Goal: Task Accomplishment & Management: Manage account settings

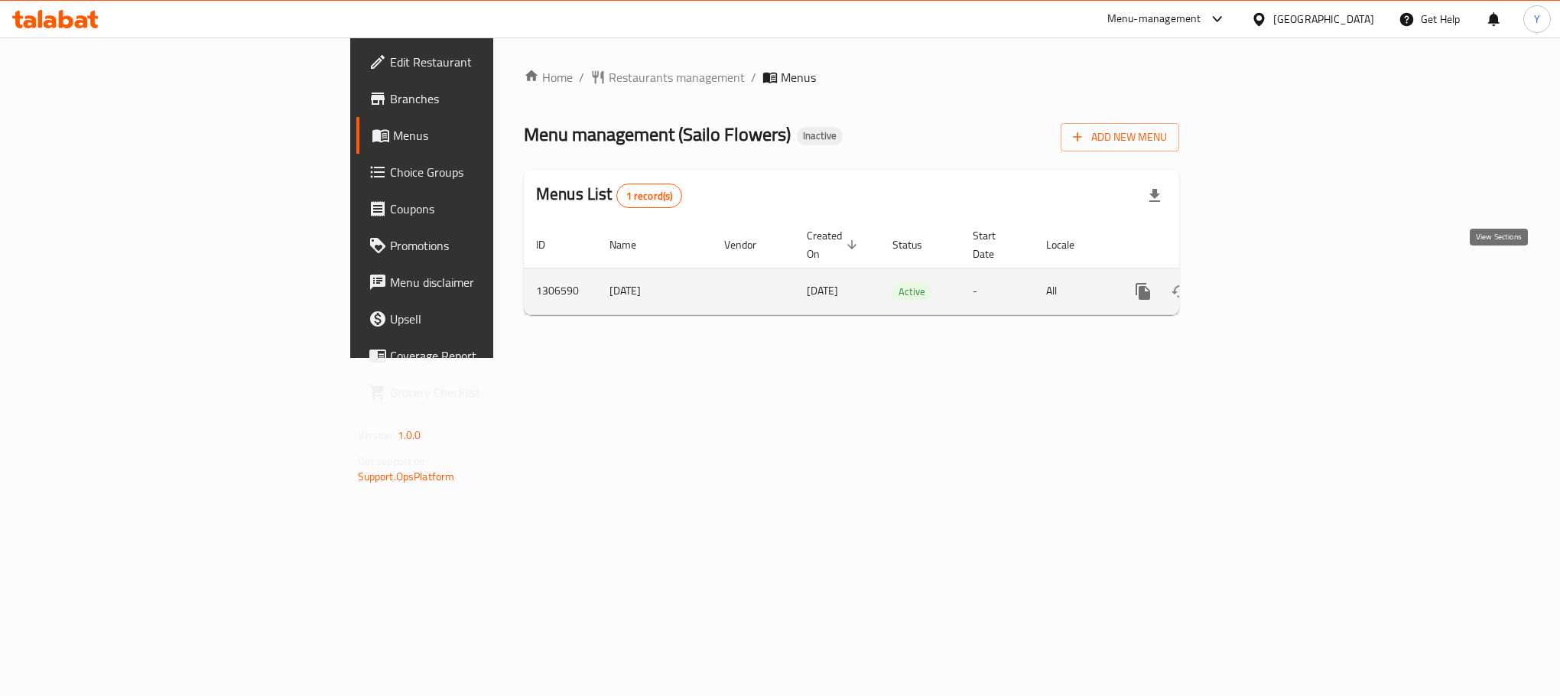
click at [1272, 282] on link "enhanced table" at bounding box center [1253, 291] width 37 height 37
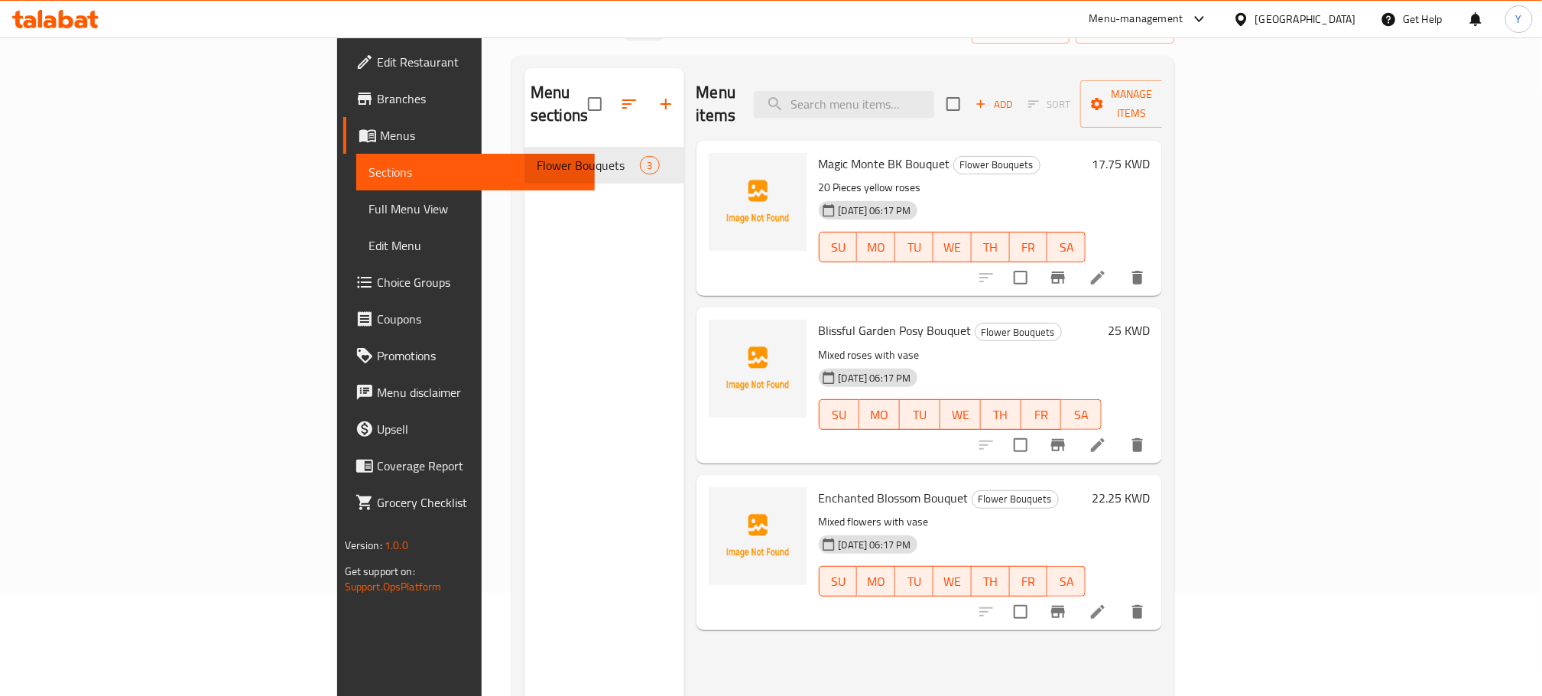
scroll to position [115, 0]
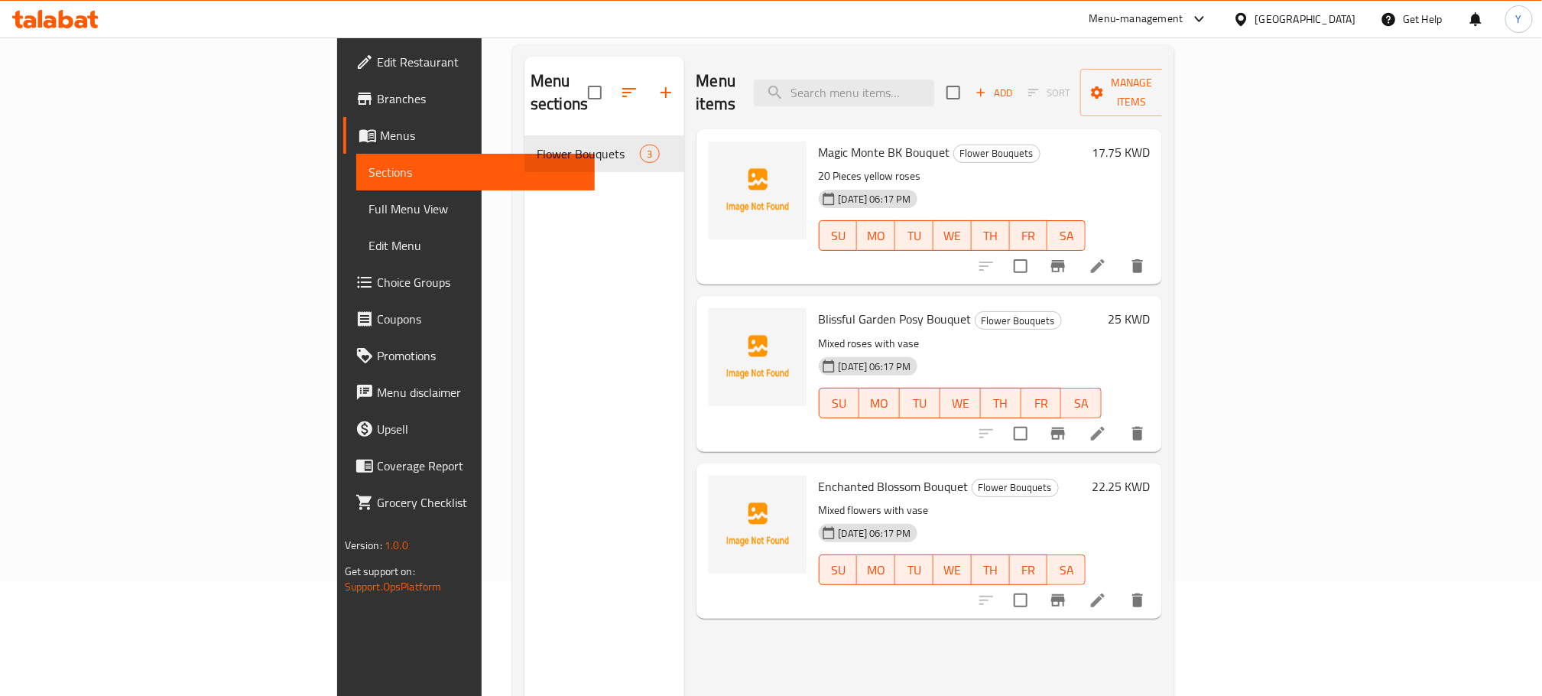
click at [369, 200] on span "Full Menu View" at bounding box center [476, 209] width 214 height 18
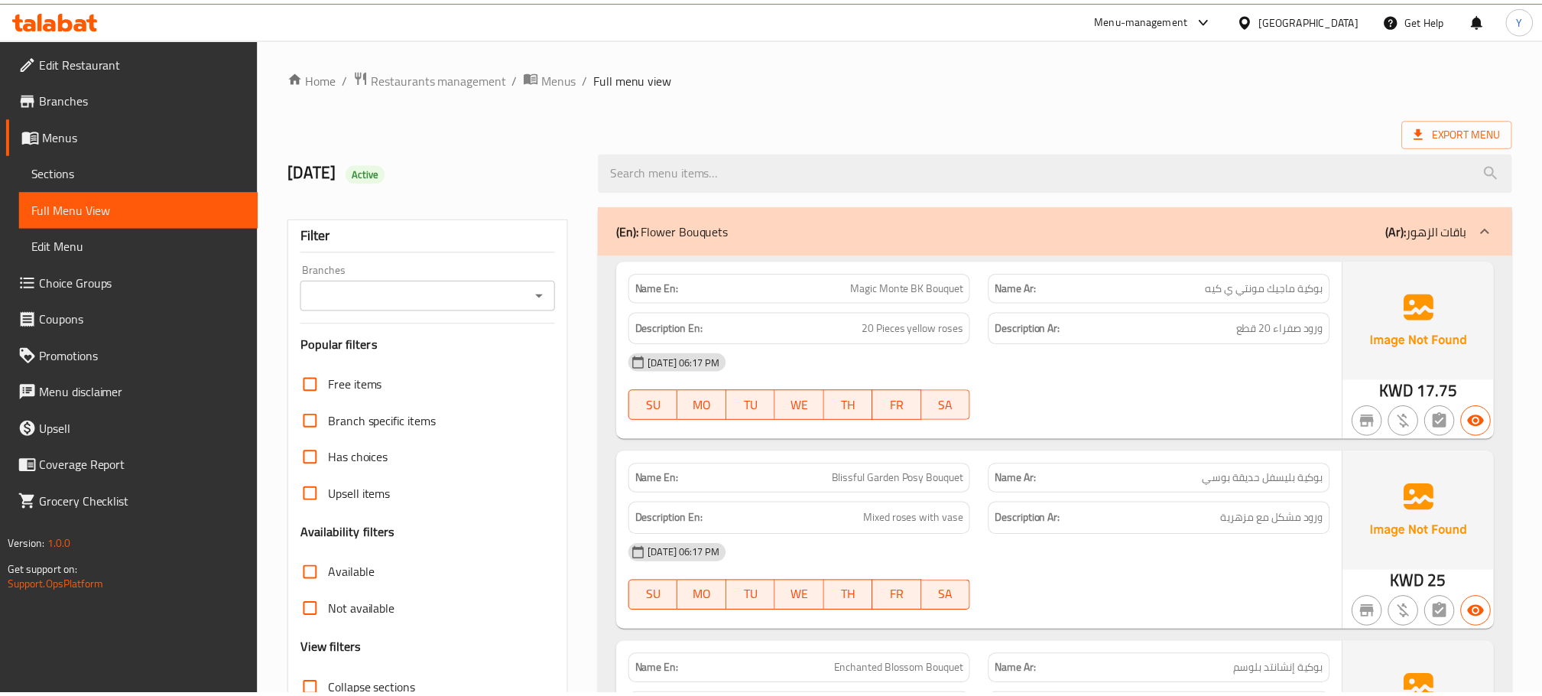
scroll to position [190, 0]
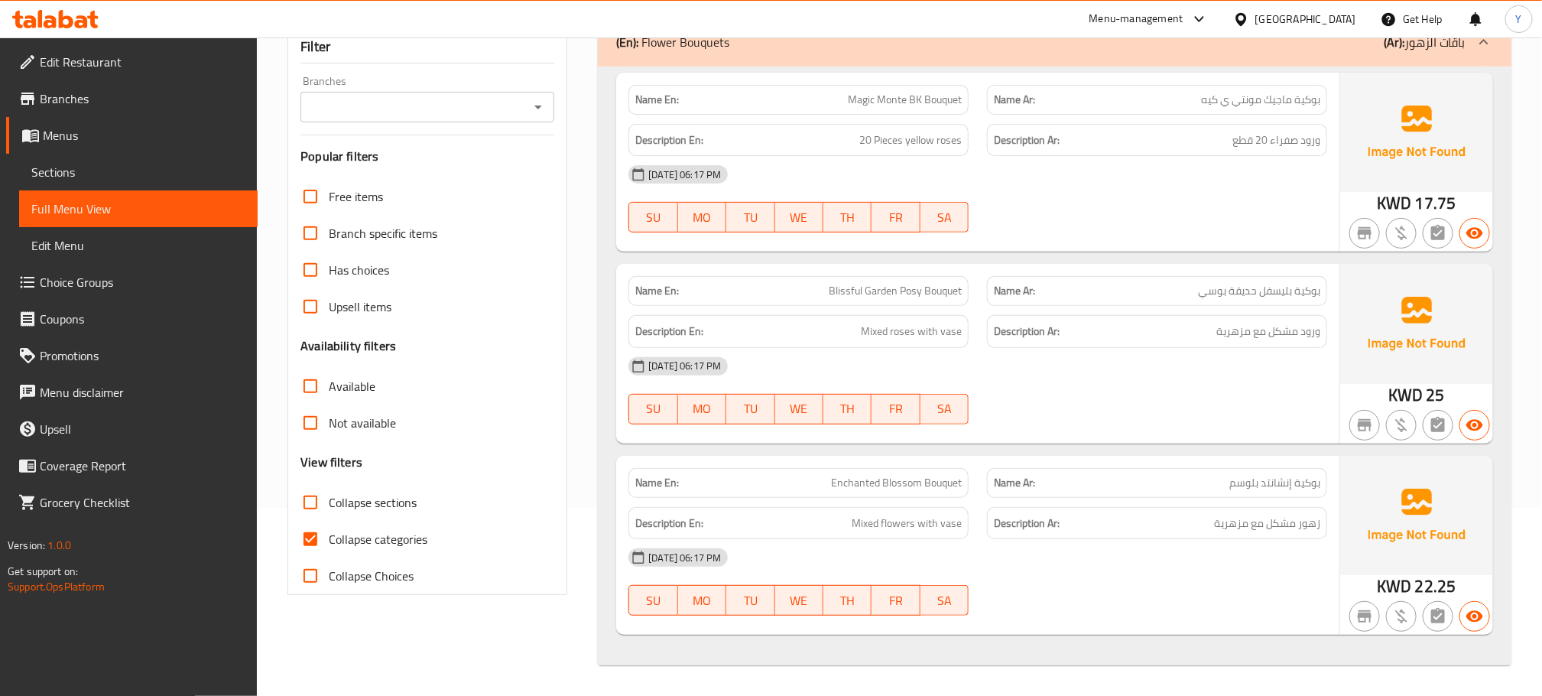
drag, startPoint x: 106, startPoint y: 167, endPoint x: 333, endPoint y: 7, distance: 278.2
click at [106, 167] on span "Sections" at bounding box center [138, 172] width 214 height 18
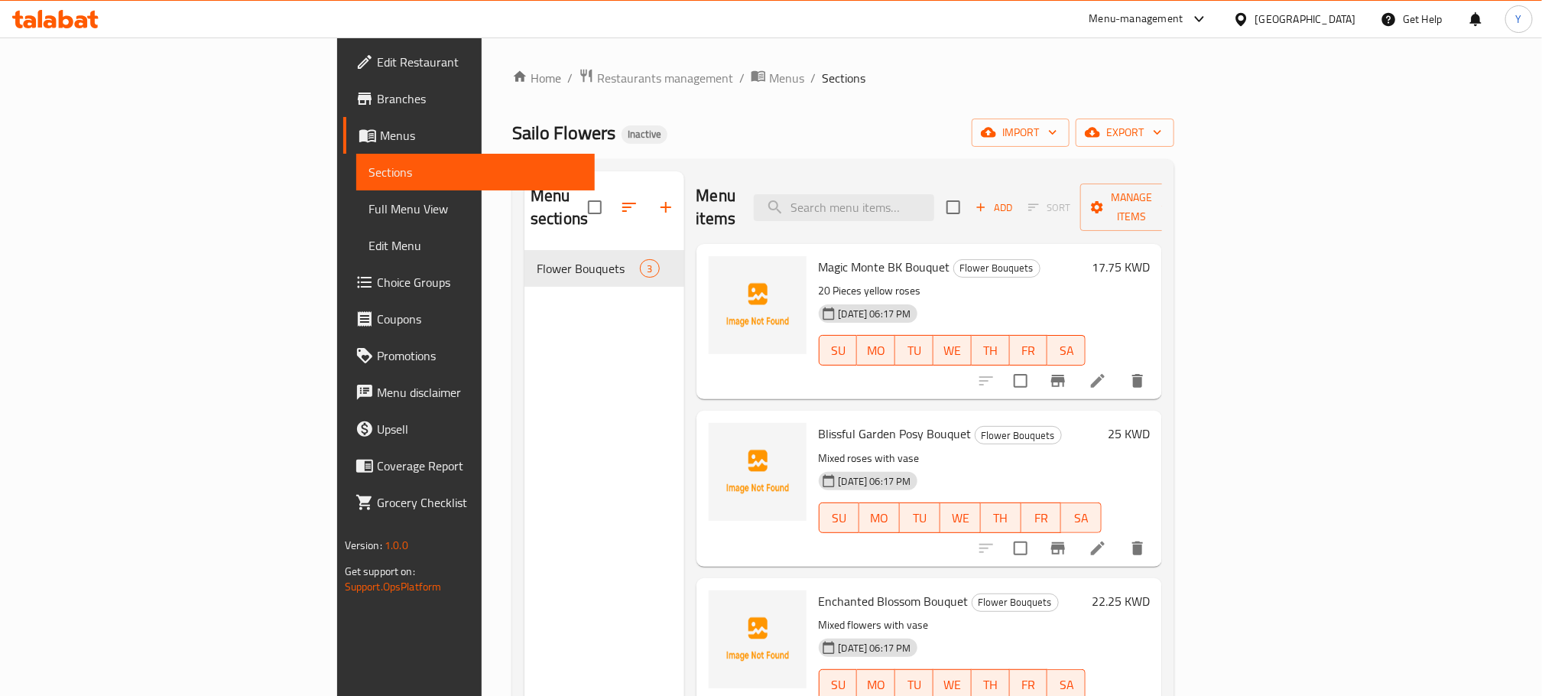
click at [1326, 19] on div "Kuwait" at bounding box center [1306, 19] width 101 height 17
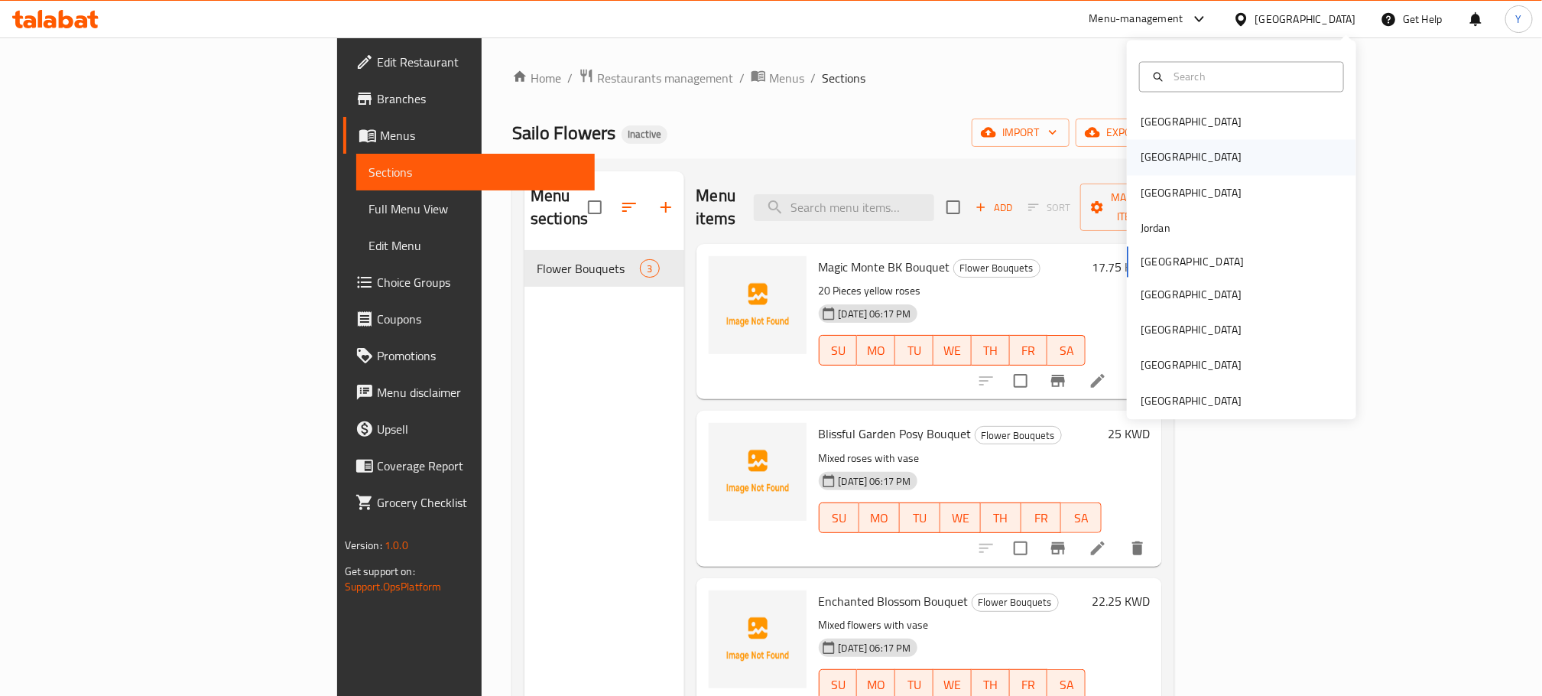
click at [1185, 163] on div "[GEOGRAPHIC_DATA]" at bounding box center [1241, 157] width 229 height 35
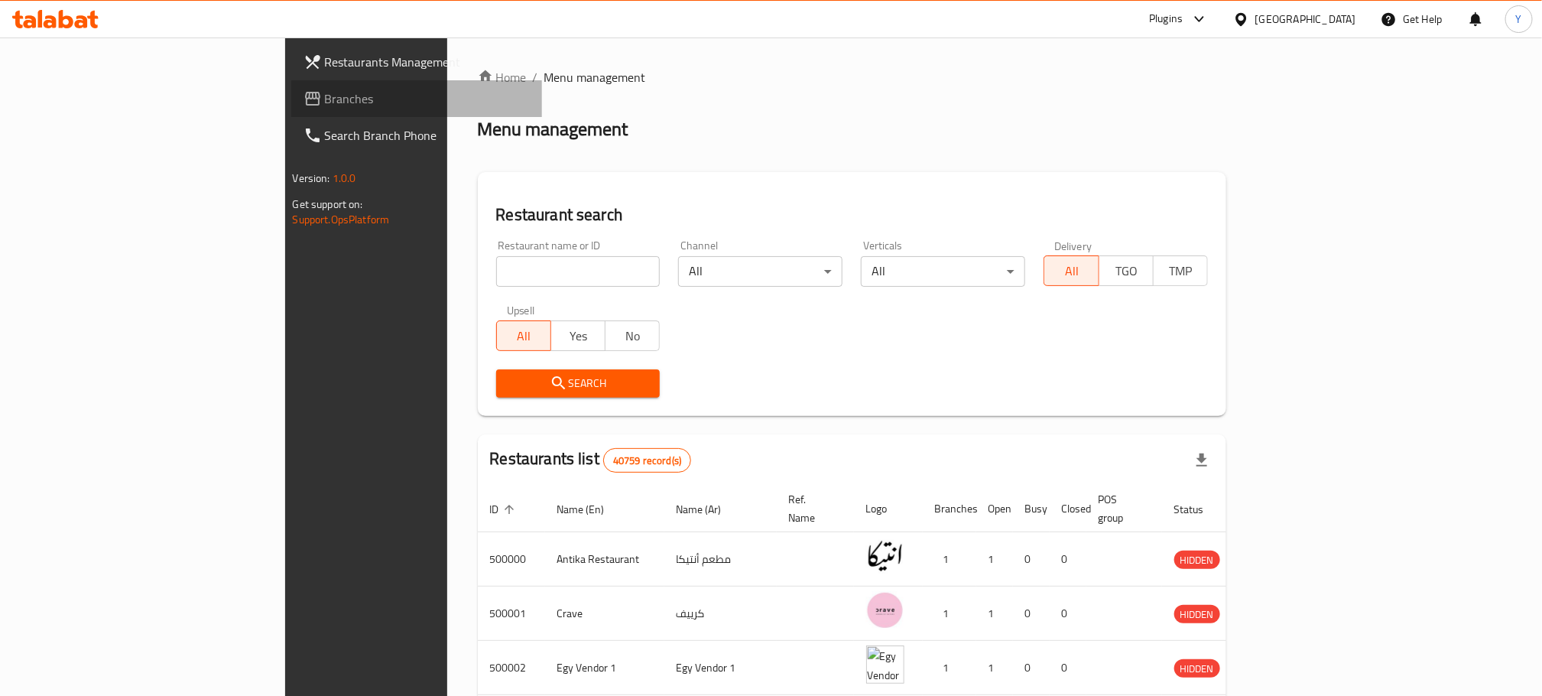
click at [325, 97] on span "Branches" at bounding box center [428, 98] width 206 height 18
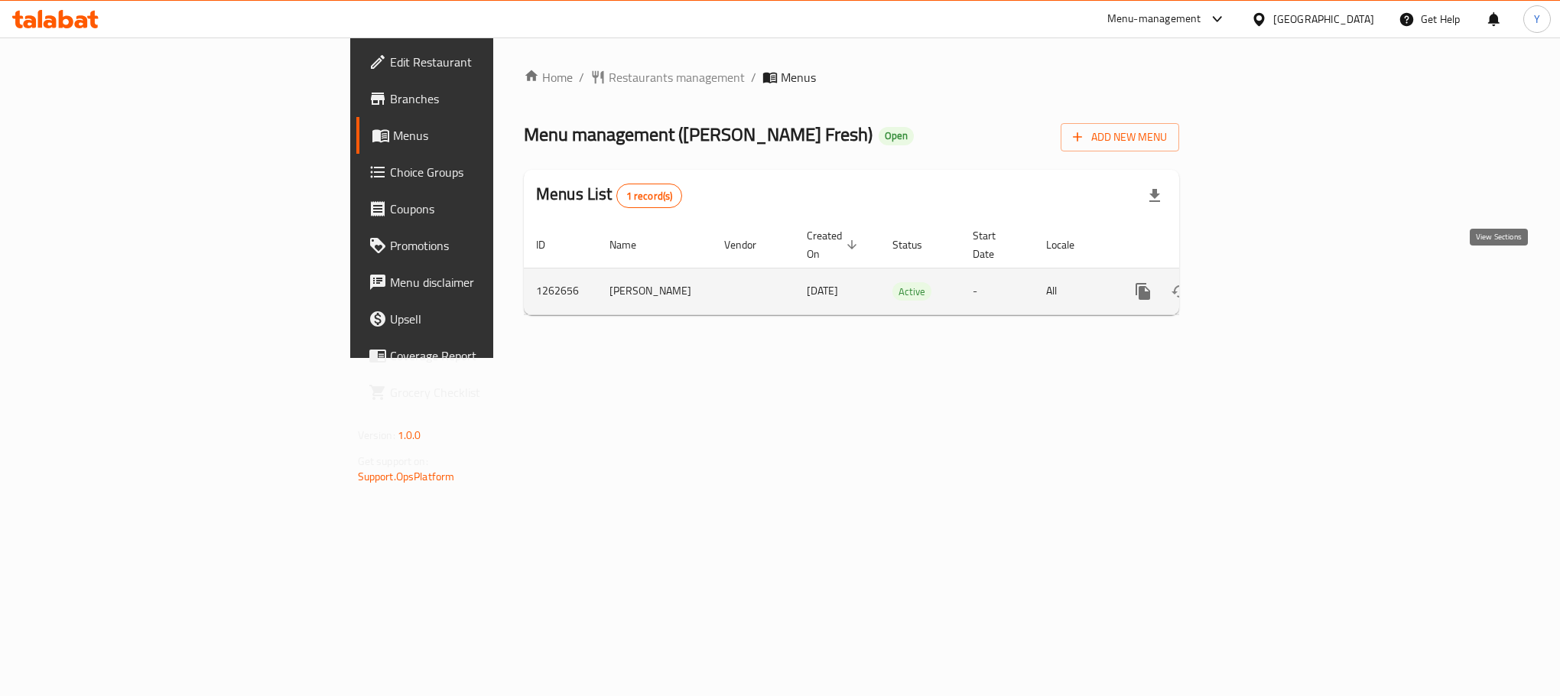
click at [1263, 282] on icon "enhanced table" at bounding box center [1253, 291] width 18 height 18
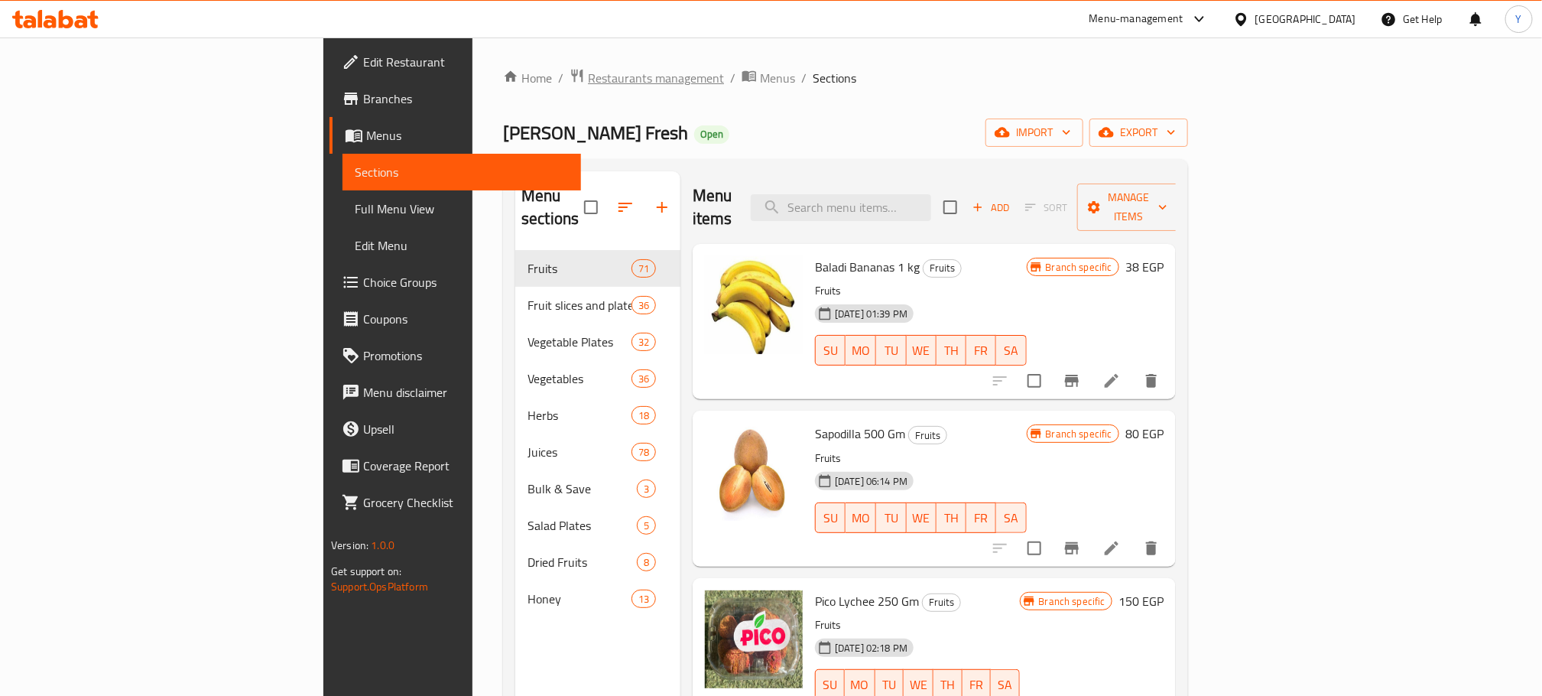
click at [588, 78] on span "Restaurants management" at bounding box center [656, 78] width 136 height 18
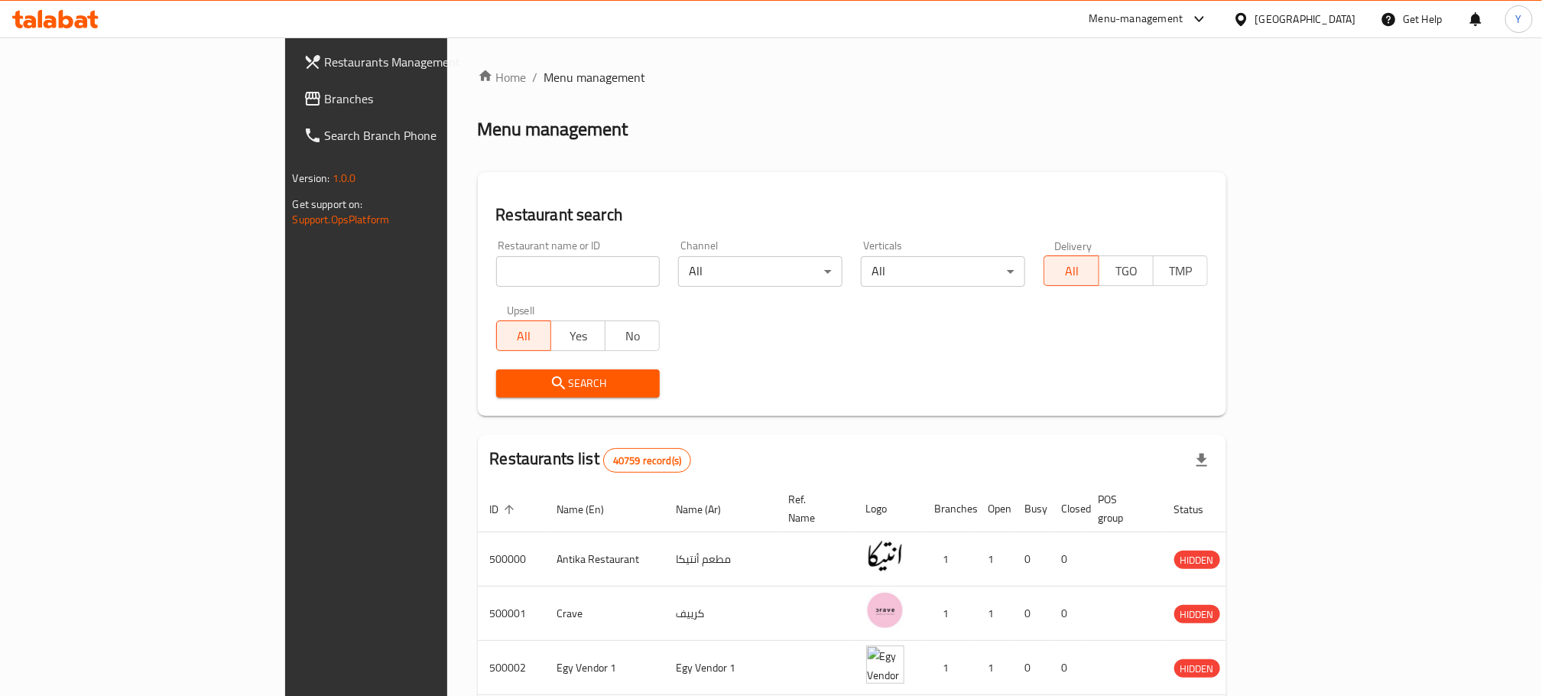
click at [496, 250] on div "Restaurant name or ID Restaurant name or ID" at bounding box center [578, 263] width 164 height 47
click at [496, 262] on input "search" at bounding box center [578, 271] width 164 height 31
paste input "774468"
type input "774468"
click at [325, 89] on span "Branches" at bounding box center [428, 98] width 206 height 18
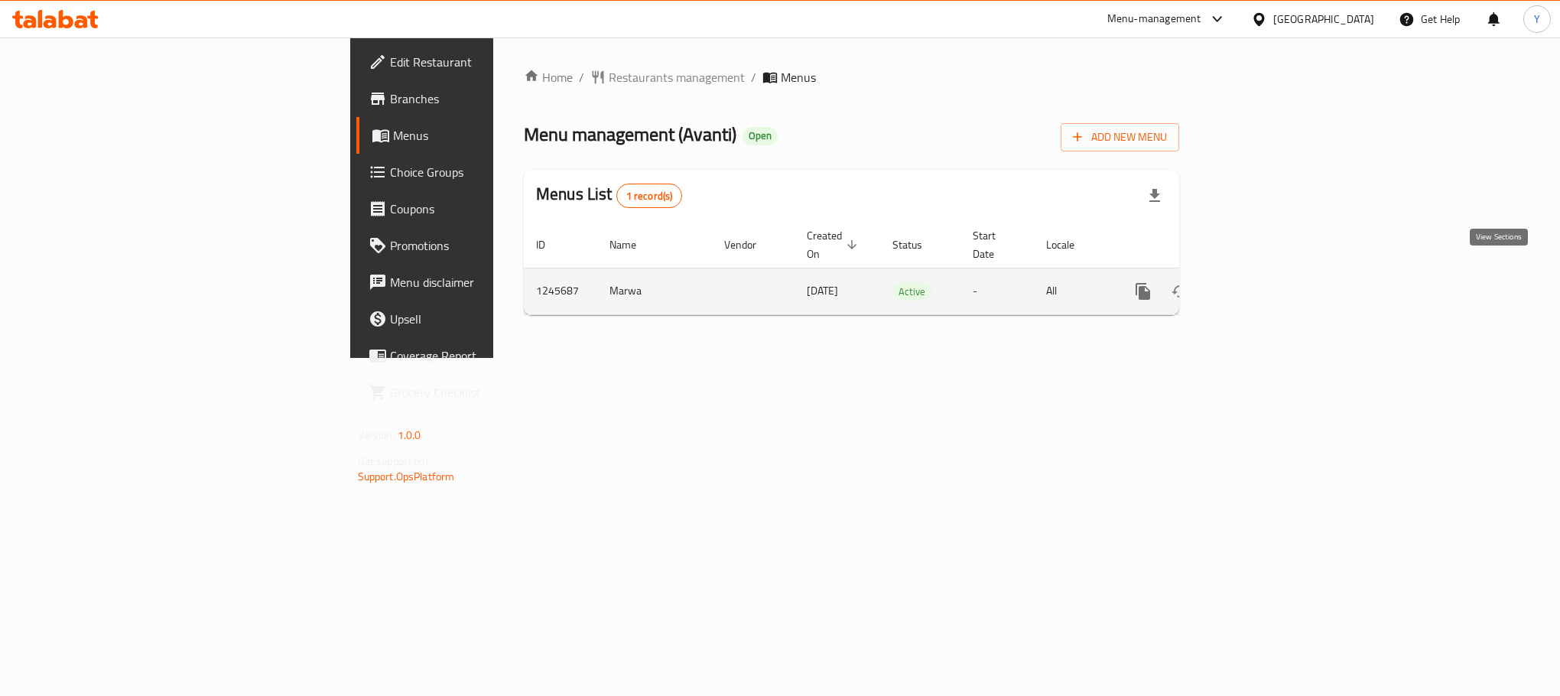
click at [1272, 288] on link "enhanced table" at bounding box center [1253, 291] width 37 height 37
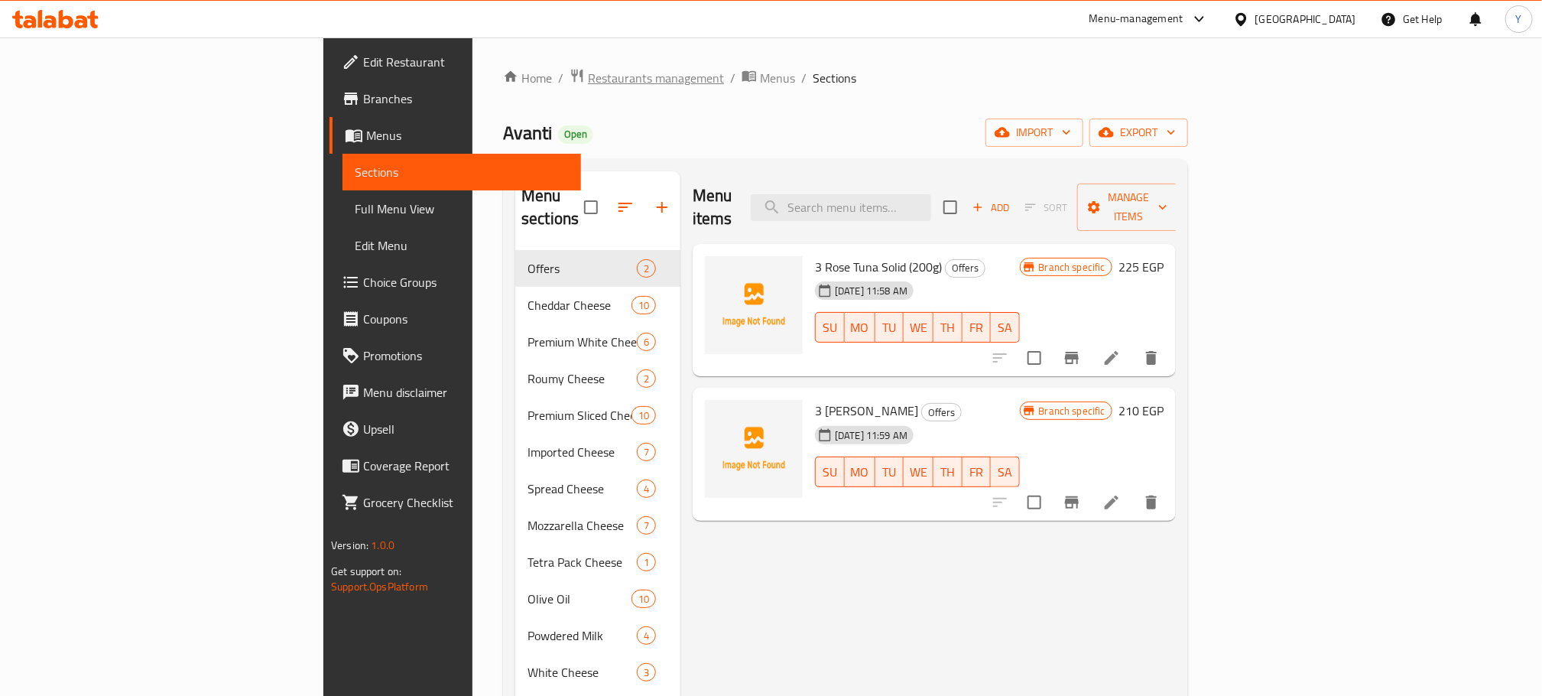
click at [588, 78] on span "Restaurants management" at bounding box center [656, 78] width 136 height 18
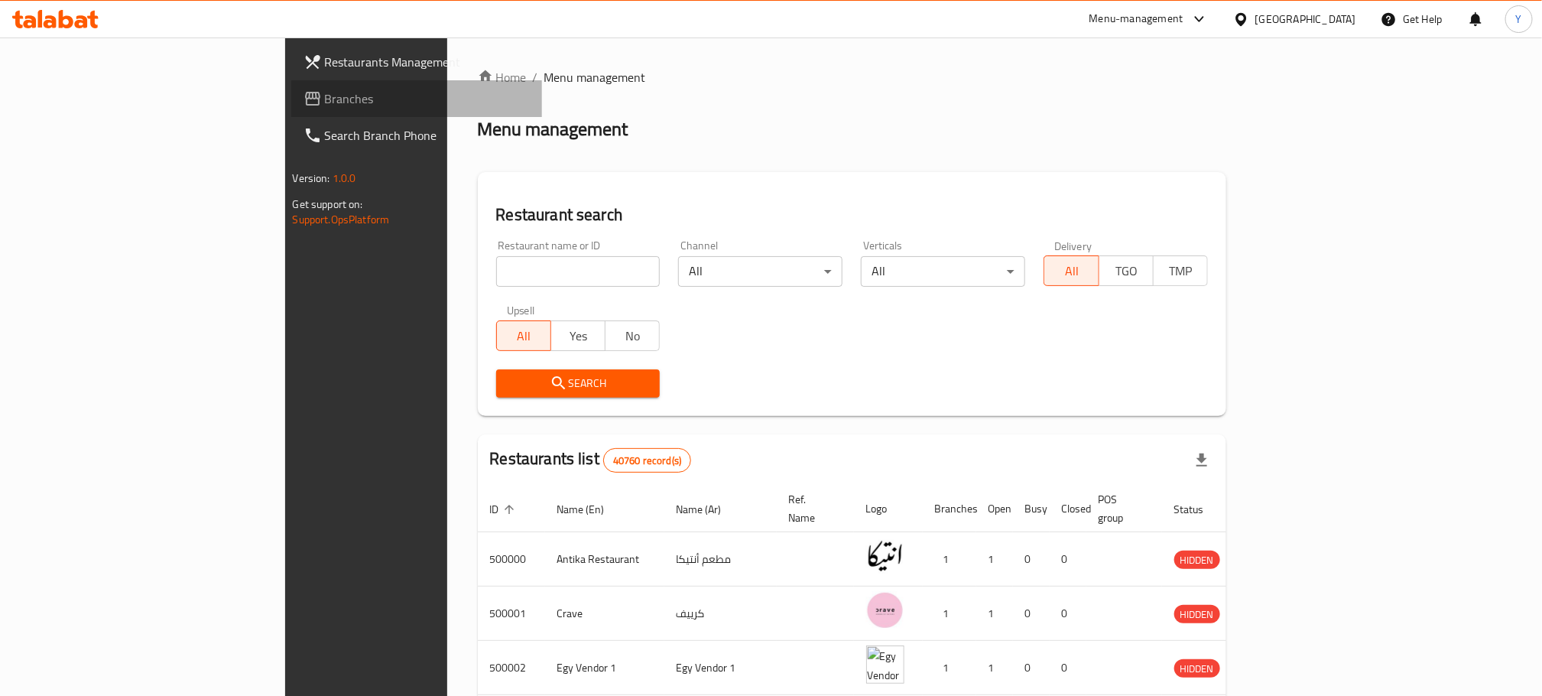
click at [291, 83] on link "Branches" at bounding box center [417, 98] width 252 height 37
